Goal: Task Accomplishment & Management: Complete application form

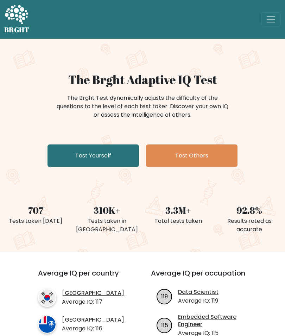
click at [70, 154] on link "Test Yourself" at bounding box center [92, 155] width 91 height 22
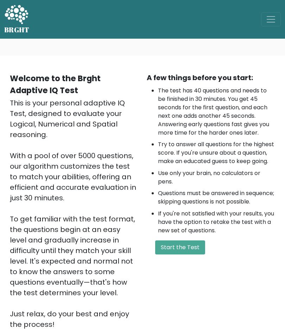
click at [185, 251] on button "Start the Test" at bounding box center [180, 247] width 50 height 14
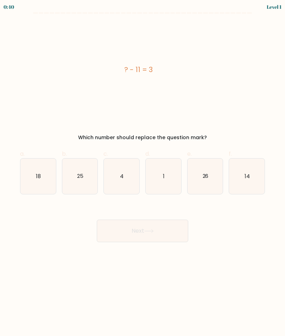
click at [241, 174] on icon "14" at bounding box center [246, 176] width 35 height 35
click at [143, 173] on input "f. 14" at bounding box center [142, 170] width 0 height 5
radio input "true"
click at [175, 230] on button "Next" at bounding box center [142, 231] width 91 height 22
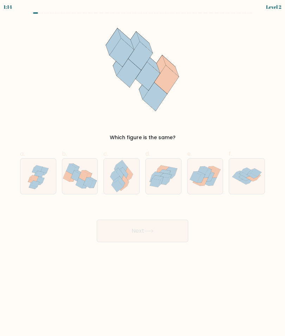
click at [76, 172] on icon at bounding box center [75, 176] width 9 height 11
click at [142, 172] on input "b." at bounding box center [142, 170] width 0 height 5
radio input "true"
click at [166, 187] on icon at bounding box center [163, 176] width 35 height 31
click at [143, 173] on input "d." at bounding box center [142, 170] width 0 height 5
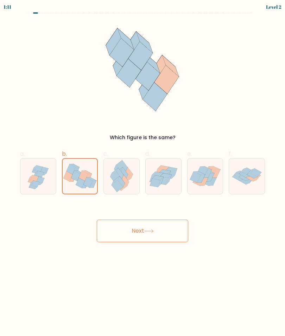
radio input "true"
click at [164, 231] on button "Next" at bounding box center [142, 231] width 91 height 22
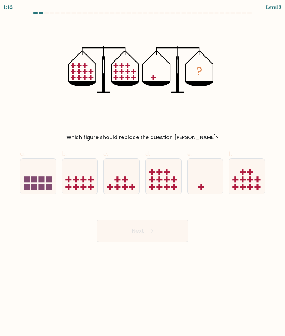
click at [211, 181] on icon at bounding box center [204, 176] width 35 height 29
click at [143, 173] on input "e." at bounding box center [142, 170] width 0 height 5
radio input "true"
click at [166, 232] on button "Next" at bounding box center [142, 231] width 91 height 22
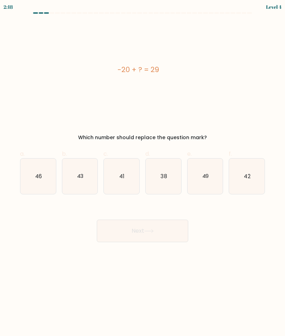
click at [206, 180] on text "49" at bounding box center [205, 175] width 7 height 7
click at [143, 173] on input "e. 49" at bounding box center [142, 170] width 0 height 5
radio input "true"
click at [163, 238] on button "Next" at bounding box center [142, 231] width 91 height 22
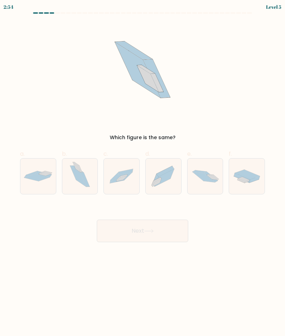
click at [172, 179] on icon at bounding box center [163, 176] width 35 height 31
click at [143, 173] on input "d." at bounding box center [142, 170] width 0 height 5
radio input "true"
click at [166, 235] on button "Next" at bounding box center [142, 231] width 91 height 22
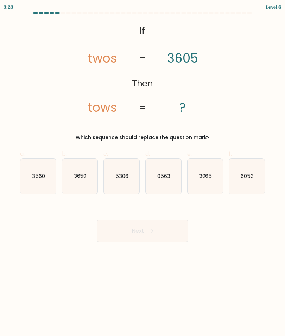
click at [203, 177] on text "3065" at bounding box center [205, 175] width 13 height 7
click at [143, 173] on input "e. 3065" at bounding box center [142, 170] width 0 height 5
radio input "true"
click at [164, 229] on button "Next" at bounding box center [142, 231] width 91 height 22
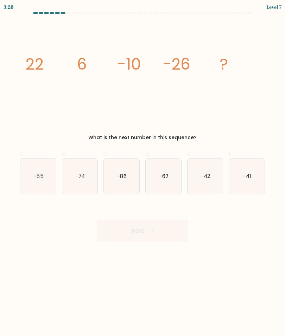
click at [213, 178] on icon "-42" at bounding box center [204, 176] width 35 height 35
click at [143, 173] on input "e. -42" at bounding box center [142, 170] width 0 height 5
radio input "true"
click at [158, 235] on button "Next" at bounding box center [142, 231] width 91 height 22
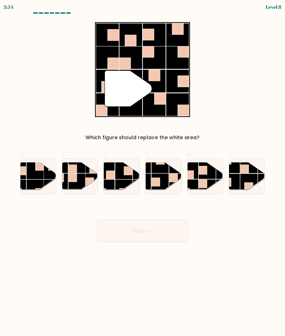
click at [207, 176] on rect at bounding box center [206, 170] width 17 height 17
click at [143, 173] on input "e." at bounding box center [142, 170] width 0 height 5
radio input "true"
click at [167, 235] on button "Next" at bounding box center [142, 231] width 91 height 22
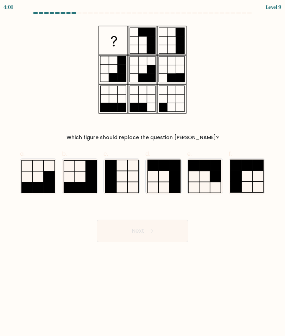
click at [157, 176] on icon at bounding box center [163, 176] width 35 height 35
click at [143, 173] on input "d." at bounding box center [142, 170] width 0 height 5
radio input "true"
click at [154, 232] on icon at bounding box center [148, 231] width 9 height 4
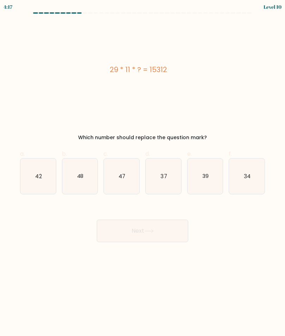
click at [77, 181] on icon "48" at bounding box center [79, 176] width 35 height 35
click at [142, 173] on input "b. 48" at bounding box center [142, 170] width 0 height 5
radio input "true"
click at [148, 236] on button "Next" at bounding box center [142, 231] width 91 height 22
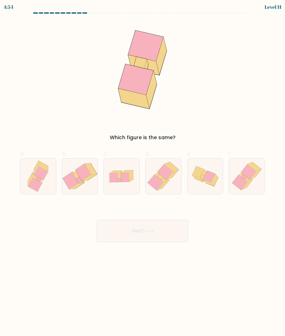
click at [154, 174] on icon at bounding box center [163, 176] width 34 height 35
click at [143, 173] on input "d." at bounding box center [142, 170] width 0 height 5
radio input "true"
click at [133, 227] on button "Next" at bounding box center [142, 231] width 91 height 22
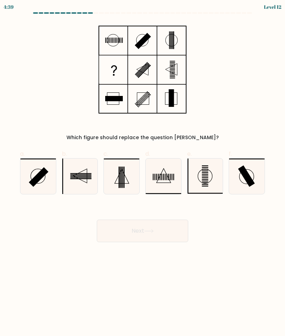
click at [171, 182] on icon at bounding box center [163, 176] width 35 height 35
click at [143, 173] on input "d." at bounding box center [142, 170] width 0 height 5
radio input "true"
click at [163, 236] on button "Next" at bounding box center [142, 231] width 91 height 22
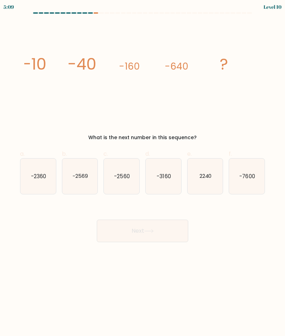
click at [125, 173] on text "-2560" at bounding box center [121, 175] width 15 height 7
click at [142, 173] on input "c. -2560" at bounding box center [142, 170] width 0 height 5
radio input "true"
click at [123, 234] on button "Next" at bounding box center [142, 231] width 91 height 22
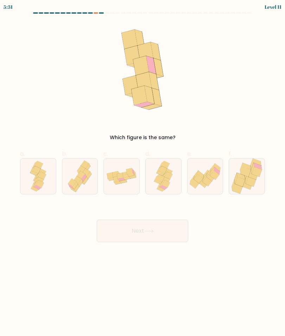
click at [171, 174] on icon at bounding box center [168, 175] width 8 height 7
click at [143, 173] on input "d." at bounding box center [142, 170] width 0 height 5
radio input "true"
click at [167, 234] on button "Next" at bounding box center [142, 231] width 91 height 22
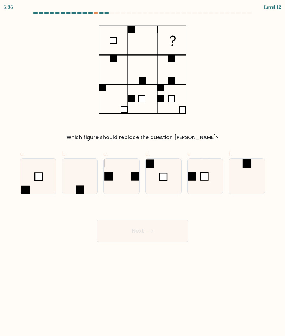
click at [167, 173] on icon at bounding box center [163, 176] width 35 height 35
click at [143, 173] on input "d." at bounding box center [142, 170] width 0 height 5
radio input "true"
click at [168, 231] on button "Next" at bounding box center [142, 231] width 91 height 22
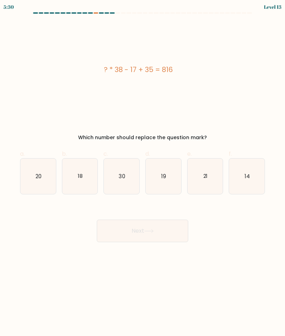
click at [75, 175] on icon "18" at bounding box center [79, 176] width 35 height 35
click at [142, 173] on input "b. 18" at bounding box center [142, 170] width 0 height 5
radio input "true"
click at [173, 232] on button "Next" at bounding box center [142, 231] width 91 height 22
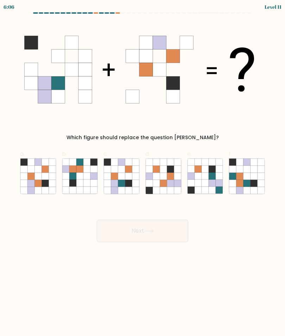
click at [35, 177] on icon at bounding box center [37, 176] width 7 height 7
click at [142, 173] on input "a." at bounding box center [142, 170] width 0 height 5
radio input "true"
click at [120, 173] on icon at bounding box center [121, 169] width 7 height 7
click at [142, 173] on input "c." at bounding box center [142, 170] width 0 height 5
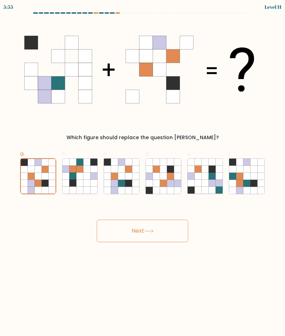
radio input "true"
click at [111, 227] on button "Next" at bounding box center [142, 231] width 91 height 22
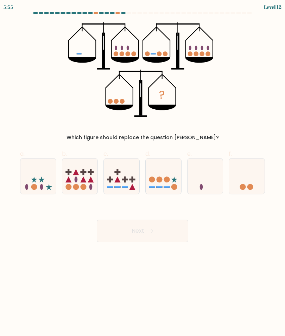
click at [214, 182] on icon at bounding box center [204, 176] width 35 height 29
click at [143, 173] on input "e." at bounding box center [142, 170] width 0 height 5
radio input "true"
click at [166, 235] on button "Next" at bounding box center [142, 231] width 91 height 22
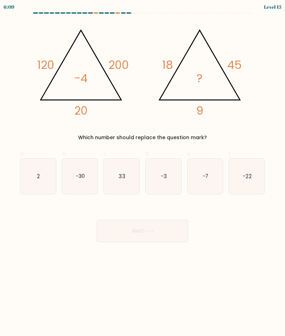
click at [163, 179] on text "-3" at bounding box center [164, 175] width 6 height 7
click at [143, 173] on input "d. -3" at bounding box center [142, 170] width 0 height 5
radio input "true"
click at [153, 233] on button "Next" at bounding box center [142, 231] width 91 height 22
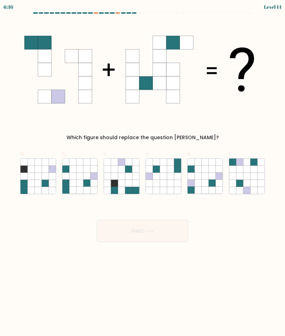
click at [86, 178] on icon at bounding box center [86, 176] width 7 height 7
click at [142, 173] on input "b." at bounding box center [142, 170] width 0 height 5
radio input "true"
click at [166, 223] on button "Next" at bounding box center [142, 231] width 91 height 22
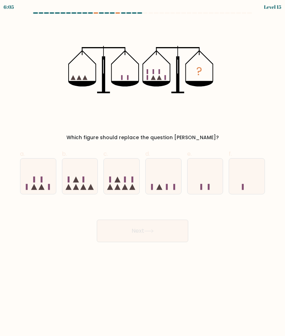
click at [127, 184] on icon at bounding box center [121, 176] width 35 height 29
click at [142, 173] on input "c." at bounding box center [142, 170] width 0 height 5
radio input "true"
click at [144, 228] on button "Next" at bounding box center [142, 231] width 91 height 22
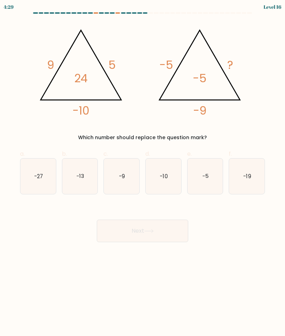
click at [209, 176] on icon "-5" at bounding box center [204, 176] width 35 height 35
click at [143, 173] on input "e. -5" at bounding box center [142, 170] width 0 height 5
radio input "true"
click at [163, 230] on button "Next" at bounding box center [142, 231] width 91 height 22
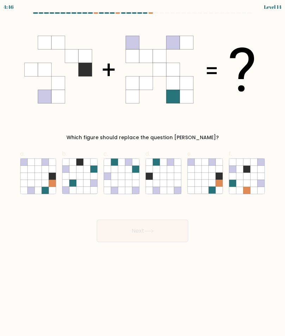
click at [176, 177] on icon at bounding box center [177, 176] width 7 height 7
click at [143, 173] on input "d." at bounding box center [142, 170] width 0 height 5
radio input "true"
click at [154, 232] on icon at bounding box center [148, 231] width 9 height 4
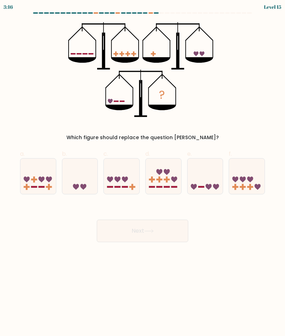
click at [206, 183] on icon at bounding box center [204, 176] width 35 height 29
click at [143, 173] on input "e." at bounding box center [142, 170] width 0 height 5
radio input "true"
click at [166, 231] on button "Next" at bounding box center [142, 231] width 91 height 22
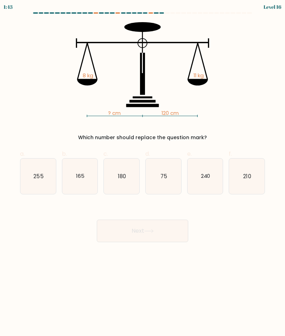
click at [128, 180] on icon "180" at bounding box center [121, 176] width 35 height 35
click at [142, 173] on input "c. 180" at bounding box center [142, 170] width 0 height 5
radio input "true"
click at [160, 233] on button "Next" at bounding box center [142, 231] width 91 height 22
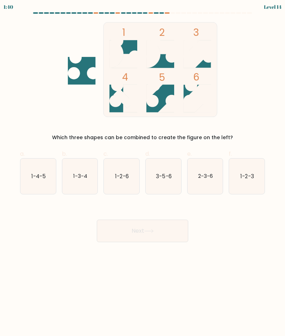
click at [173, 174] on icon "3-5-6" at bounding box center [163, 176] width 35 height 35
click at [143, 173] on input "d. 3-5-6" at bounding box center [142, 170] width 0 height 5
radio input "true"
click at [166, 224] on button "Next" at bounding box center [142, 231] width 91 height 22
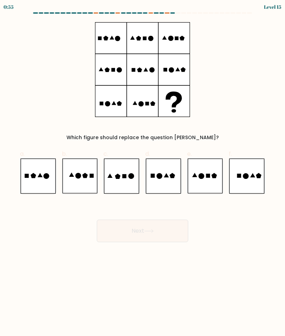
click at [125, 185] on icon at bounding box center [121, 176] width 35 height 35
click at [142, 173] on input "c." at bounding box center [142, 170] width 0 height 5
radio input "true"
click at [122, 222] on button "Next" at bounding box center [142, 231] width 91 height 22
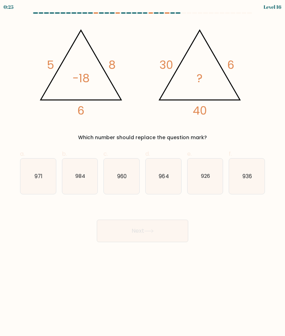
click at [130, 173] on icon "960" at bounding box center [121, 176] width 35 height 35
click at [142, 173] on input "c. 960" at bounding box center [142, 170] width 0 height 5
radio input "true"
click at [148, 230] on icon at bounding box center [148, 231] width 9 height 4
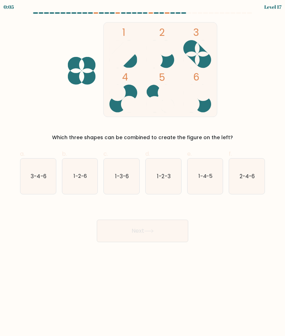
click at [235, 173] on icon "2-4-6" at bounding box center [246, 176] width 35 height 35
click at [143, 173] on input "f. 2-4-6" at bounding box center [142, 170] width 0 height 5
radio input "true"
click at [169, 222] on button "Next" at bounding box center [142, 231] width 91 height 22
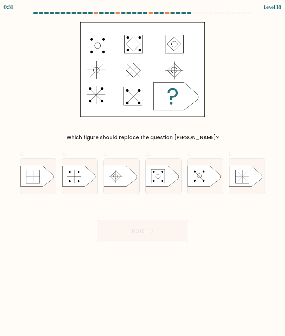
click at [244, 176] on line at bounding box center [242, 176] width 14 height 0
click at [143, 173] on input "f." at bounding box center [142, 170] width 0 height 5
radio input "true"
click at [161, 226] on button "Next" at bounding box center [142, 231] width 91 height 22
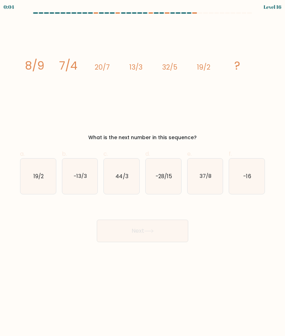
click at [129, 181] on icon "44/3" at bounding box center [121, 176] width 35 height 35
click at [142, 173] on input "c. 44/3" at bounding box center [142, 170] width 0 height 5
radio input "true"
click at [157, 222] on button "Next" at bounding box center [142, 231] width 91 height 22
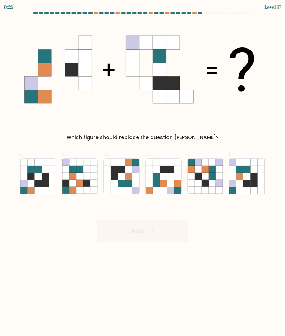
click at [130, 181] on icon at bounding box center [128, 183] width 7 height 7
click at [142, 173] on input "c." at bounding box center [142, 170] width 0 height 5
radio input "true"
click at [163, 229] on button "Next" at bounding box center [142, 231] width 91 height 22
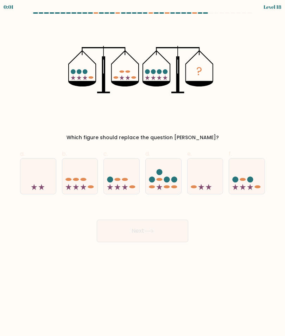
click at [75, 179] on ellipse at bounding box center [76, 179] width 6 height 3
click at [142, 173] on input "b." at bounding box center [142, 170] width 0 height 5
radio input "true"
click at [171, 230] on button "Next" at bounding box center [142, 231] width 91 height 22
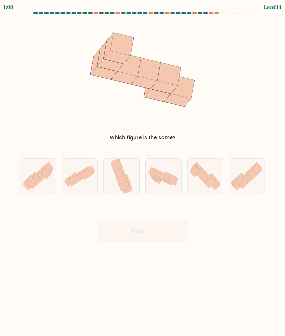
click at [175, 182] on icon at bounding box center [175, 181] width 5 height 8
click at [143, 173] on input "d." at bounding box center [142, 170] width 0 height 5
radio input "true"
click at [164, 230] on button "Next" at bounding box center [142, 231] width 91 height 22
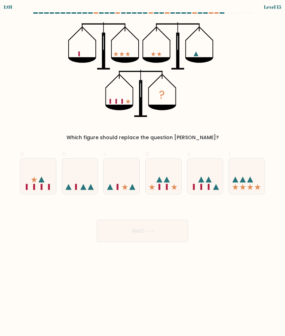
click at [115, 181] on icon at bounding box center [121, 176] width 35 height 29
click at [142, 173] on input "c." at bounding box center [142, 170] width 0 height 5
radio input "true"
click at [170, 226] on button "Next" at bounding box center [142, 231] width 91 height 22
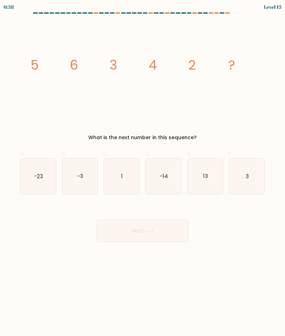
click at [253, 176] on icon "3" at bounding box center [246, 176] width 35 height 35
click at [143, 173] on input "f. 3" at bounding box center [142, 170] width 0 height 5
radio input "true"
click at [182, 228] on button "Next" at bounding box center [142, 231] width 91 height 22
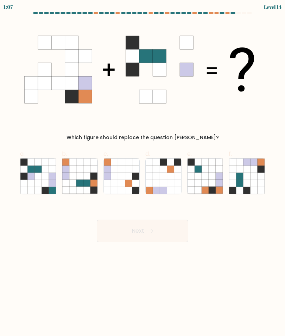
click at [256, 173] on icon at bounding box center [253, 176] width 7 height 7
click at [143, 173] on input "f." at bounding box center [142, 170] width 0 height 5
radio input "true"
click at [177, 231] on button "Next" at bounding box center [142, 231] width 91 height 22
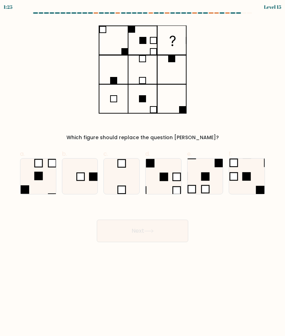
click at [83, 166] on icon at bounding box center [79, 176] width 35 height 35
click at [142, 168] on input "b." at bounding box center [142, 170] width 0 height 5
radio input "true"
click at [182, 231] on button "Next" at bounding box center [142, 231] width 91 height 22
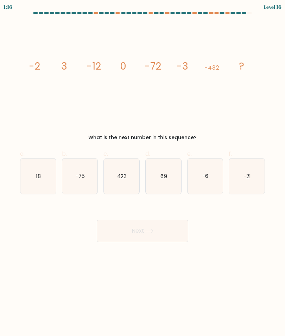
click at [205, 179] on text "-6" at bounding box center [205, 175] width 6 height 7
click at [143, 173] on input "e. -6" at bounding box center [142, 170] width 0 height 5
radio input "true"
click at [153, 242] on button "Next" at bounding box center [142, 231] width 91 height 22
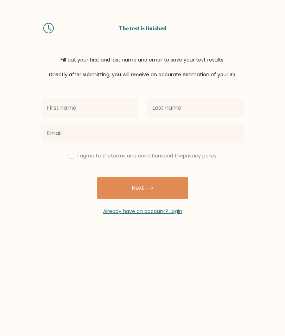
click at [120, 110] on input "text" at bounding box center [89, 108] width 97 height 20
type input "Mohit"
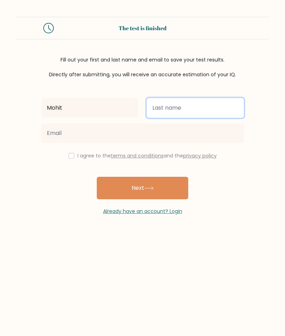
click at [228, 106] on input "text" at bounding box center [195, 108] width 97 height 20
type input "Kumar"
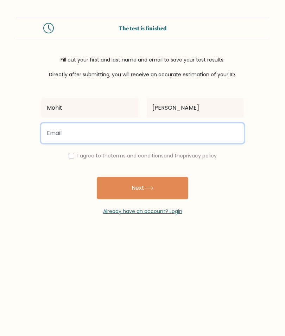
click at [62, 128] on input "email" at bounding box center [142, 133] width 202 height 20
type input "[EMAIL_ADDRESS][DOMAIN_NAME]"
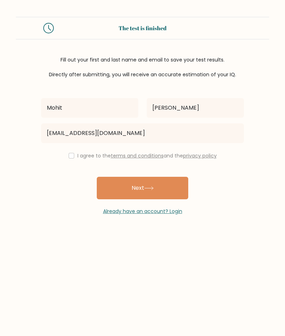
click at [168, 210] on link "Already have an account? Login" at bounding box center [142, 211] width 79 height 7
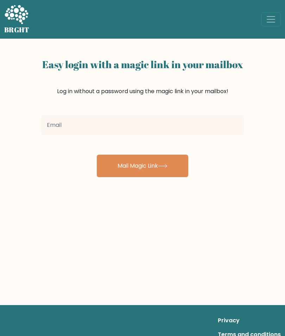
click at [225, 127] on input "email" at bounding box center [142, 125] width 202 height 20
type input "[EMAIL_ADDRESS][DOMAIN_NAME]"
click at [169, 170] on button "Mail Magic Link" at bounding box center [142, 166] width 91 height 22
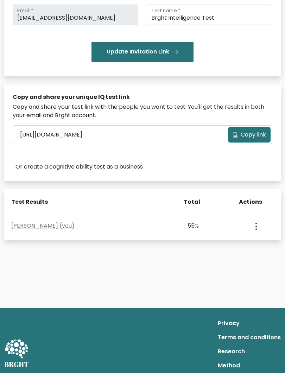
scroll to position [151, 0]
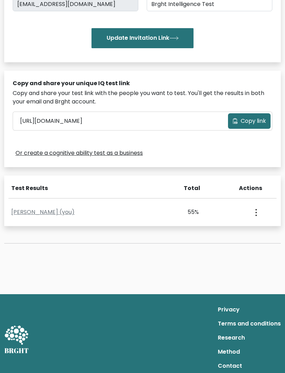
click at [258, 201] on button "button" at bounding box center [255, 212] width 6 height 22
click at [253, 261] on div "Test the IQ of other people 40 questions 30 minutes English Create your unique …" at bounding box center [142, 91] width 285 height 406
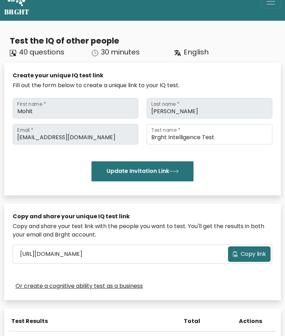
scroll to position [17, 0]
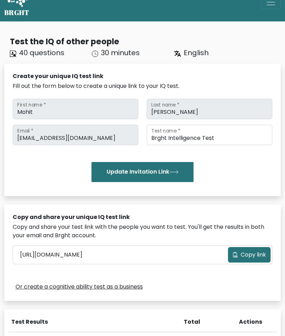
click at [102, 165] on button "Update Invitation Link" at bounding box center [142, 172] width 102 height 20
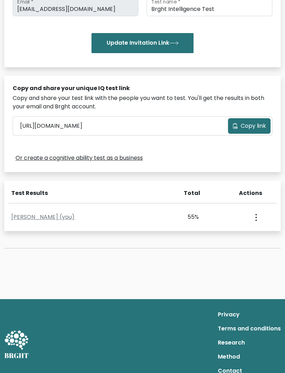
scroll to position [151, 0]
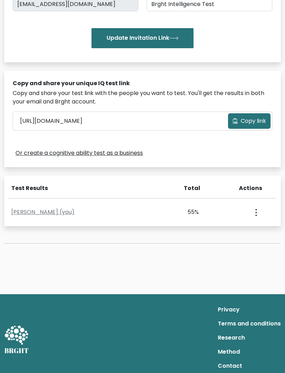
click at [256, 212] on circle "button" at bounding box center [255, 212] width 1 height 1
click at [239, 227] on link "View Profile" at bounding box center [230, 232] width 56 height 11
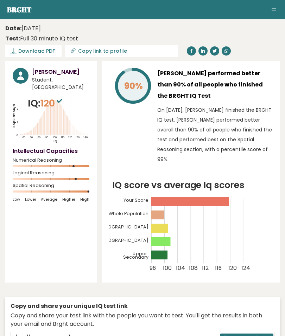
click at [32, 52] on span "Download PDF" at bounding box center [36, 50] width 37 height 7
click at [245, 49] on link at bounding box center [249, 50] width 9 height 9
click at [277, 8] on button "Toggle navigation" at bounding box center [273, 10] width 8 height 8
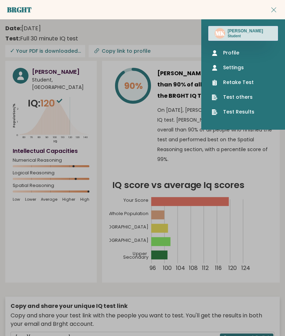
click at [275, 11] on span "Toggle navigation" at bounding box center [273, 9] width 5 height 5
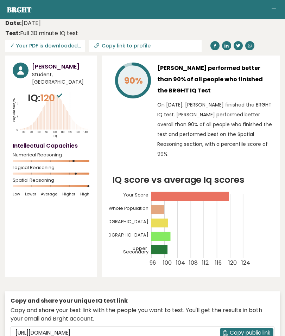
scroll to position [5, 0]
